Goal: Information Seeking & Learning: Learn about a topic

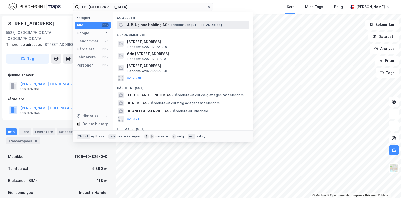
click at [153, 24] on span "J. B. Ugland Holding AS" at bounding box center [147, 25] width 40 height 6
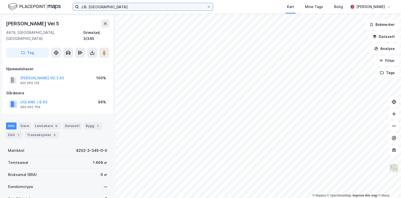
click at [111, 6] on input "J.B. [GEOGRAPHIC_DATA]" at bounding box center [143, 7] width 128 height 8
click at [105, 6] on input "J.B. [GEOGRAPHIC_DATA]" at bounding box center [143, 7] width 128 height 8
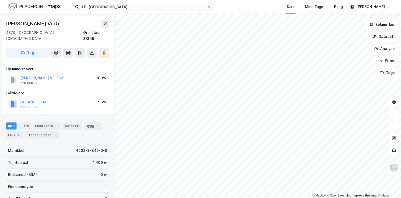
click at [154, 2] on div "J.B. Ugland Kart Mine Tags Bolig [PERSON_NAME]" at bounding box center [200, 7] width 401 height 14
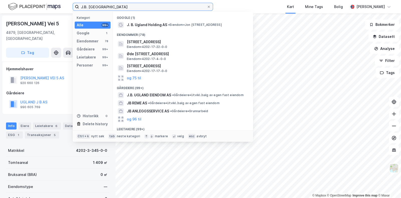
click at [129, 6] on input "J.B. [GEOGRAPHIC_DATA]" at bounding box center [143, 7] width 128 height 8
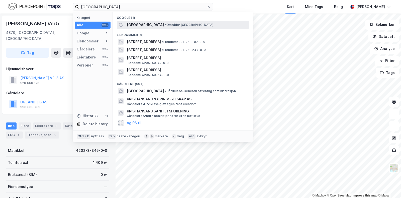
click at [148, 26] on span "[GEOGRAPHIC_DATA]" at bounding box center [145, 25] width 37 height 6
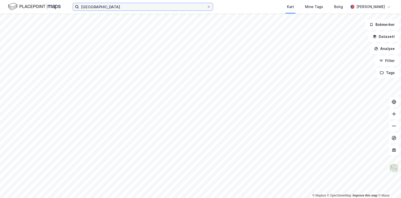
click at [124, 10] on input "[GEOGRAPHIC_DATA]" at bounding box center [143, 7] width 128 height 8
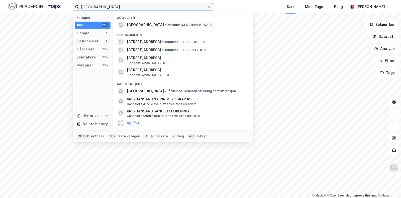
paste input "J.B. [GEOGRAPHIC_DATA]"
click at [115, 10] on input "J.B. [GEOGRAPHIC_DATA]" at bounding box center [143, 7] width 128 height 8
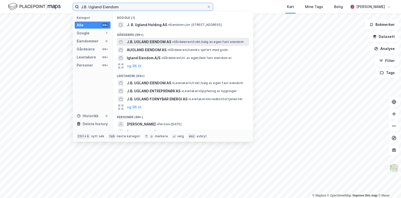
type input "J.B. Ugland Eiendom"
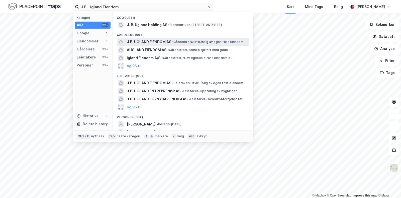
click at [161, 42] on span "J.B. UGLAND EIENDOM AS" at bounding box center [149, 42] width 44 height 6
